Goal: Obtain resource: Obtain resource

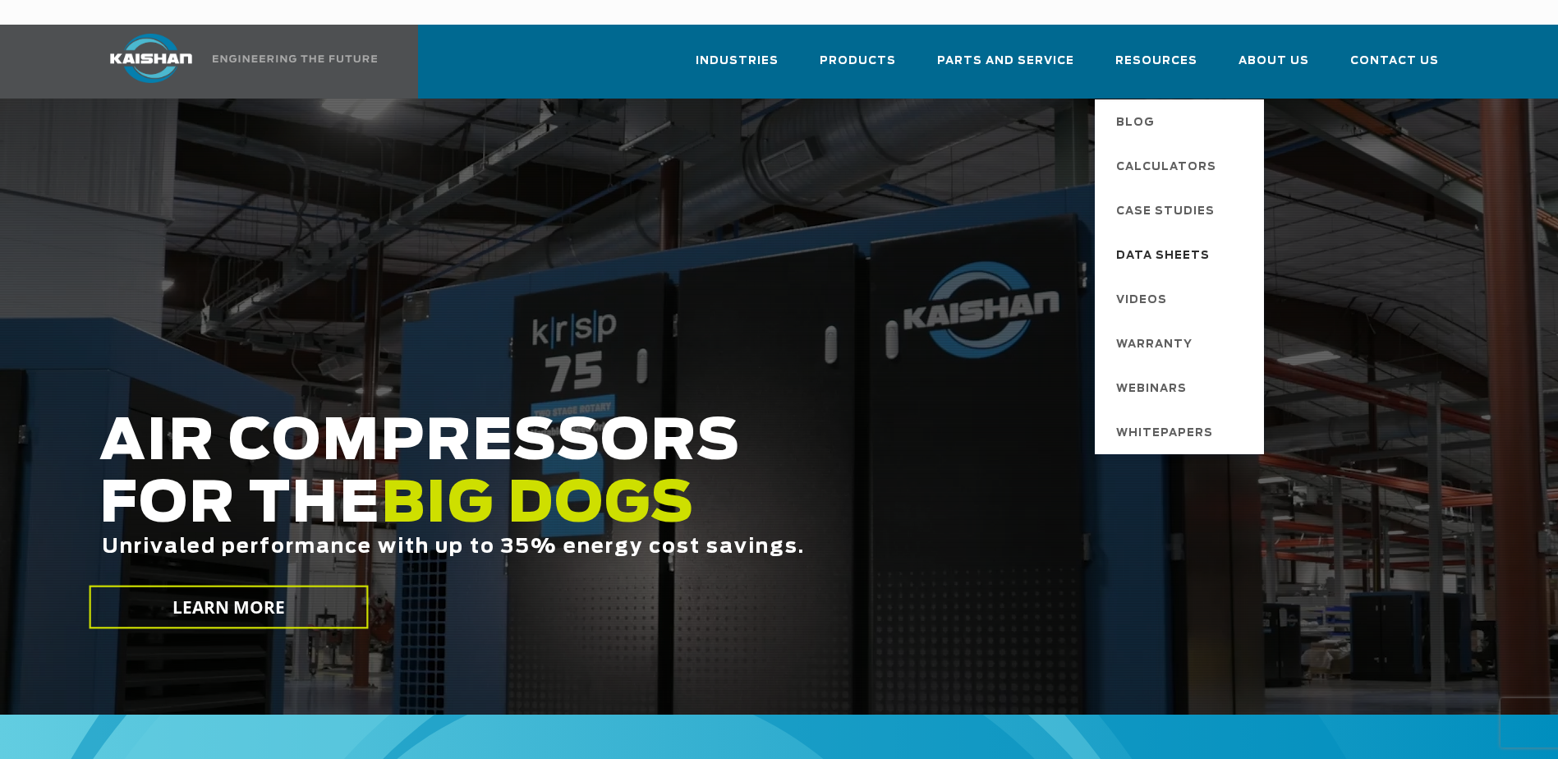
click at [1157, 242] on span "Data Sheets" at bounding box center [1163, 256] width 94 height 28
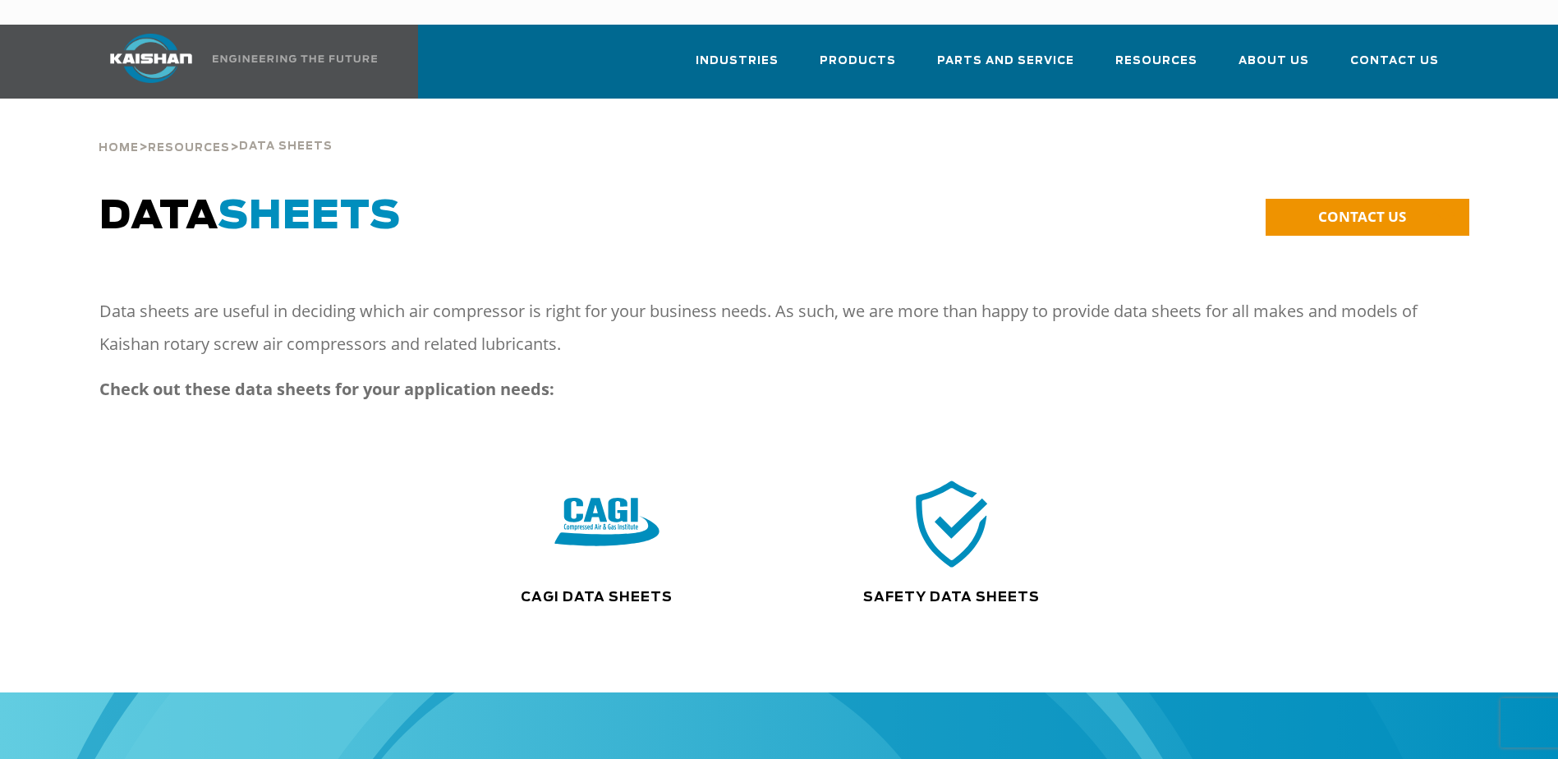
click at [597, 503] on img at bounding box center [606, 524] width 105 height 106
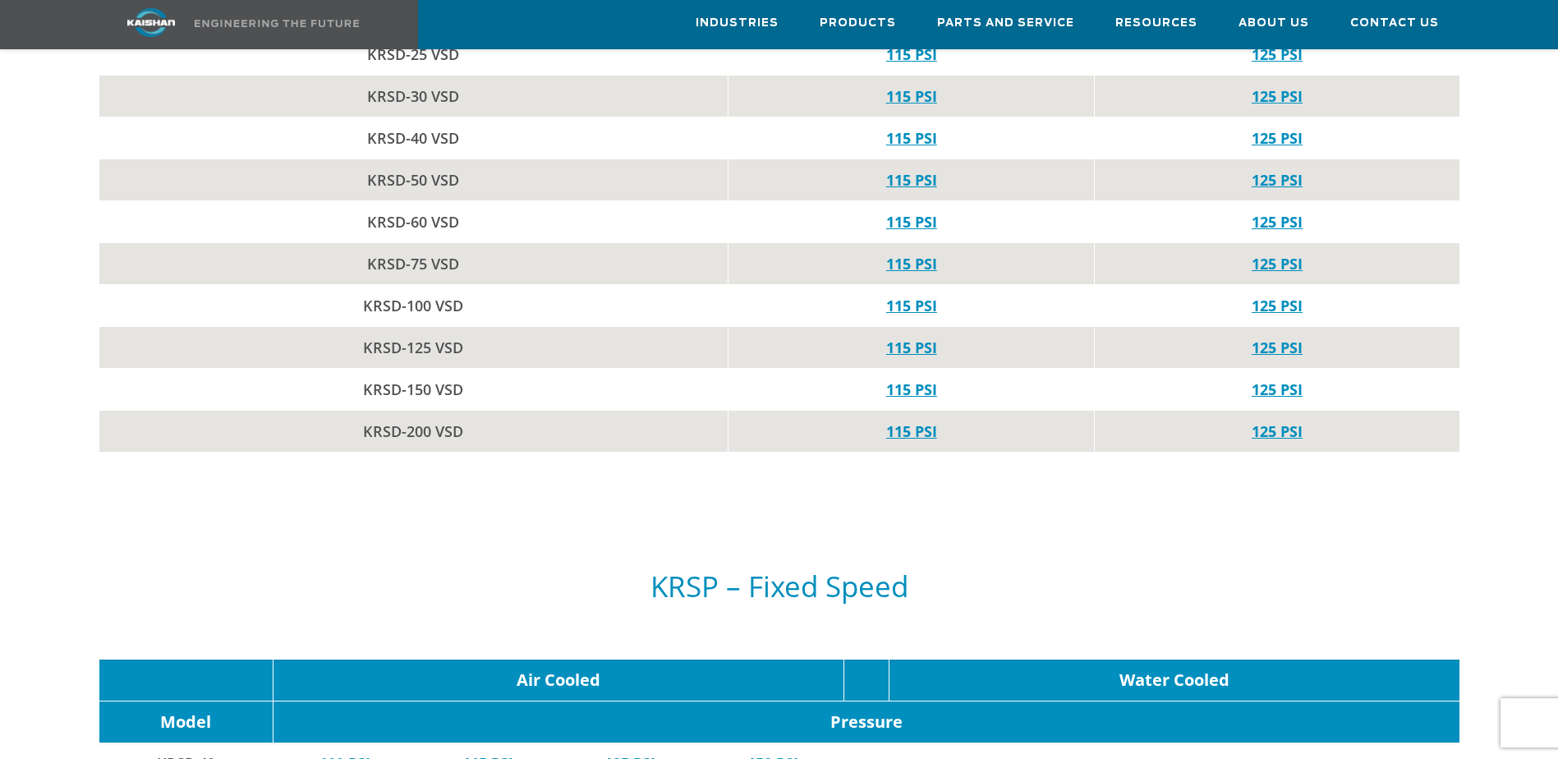
scroll to position [1971, 0]
